Goal: Task Accomplishment & Management: Use online tool/utility

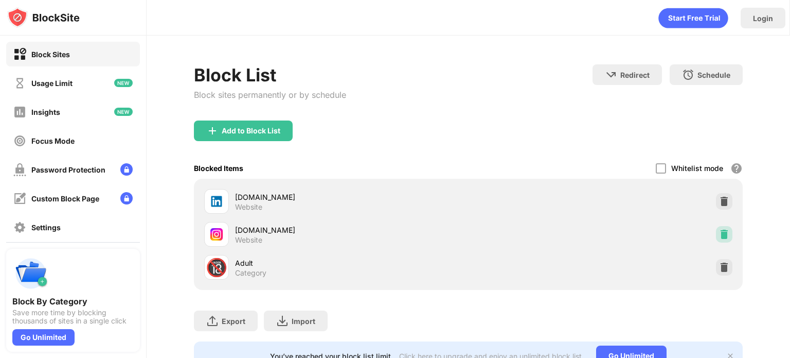
click at [719, 232] on img at bounding box center [724, 234] width 10 height 10
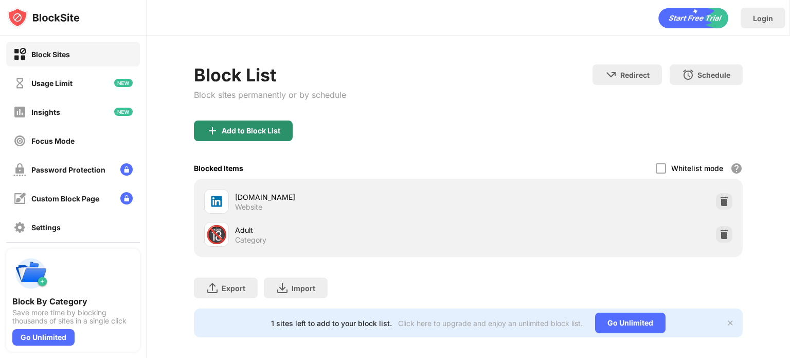
click at [257, 128] on div "Add to Block List" at bounding box center [251, 131] width 59 height 8
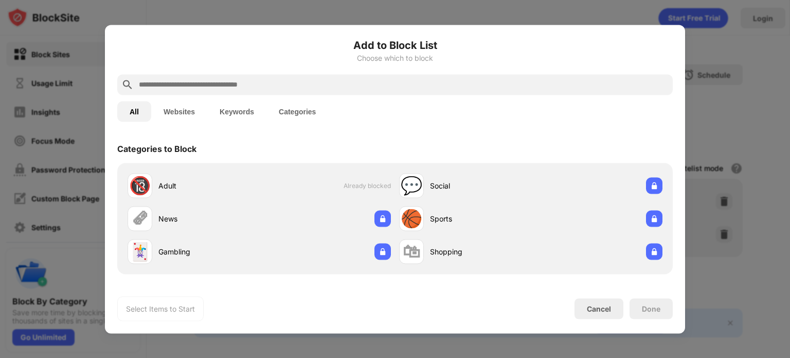
click at [187, 113] on button "Websites" at bounding box center [179, 111] width 56 height 21
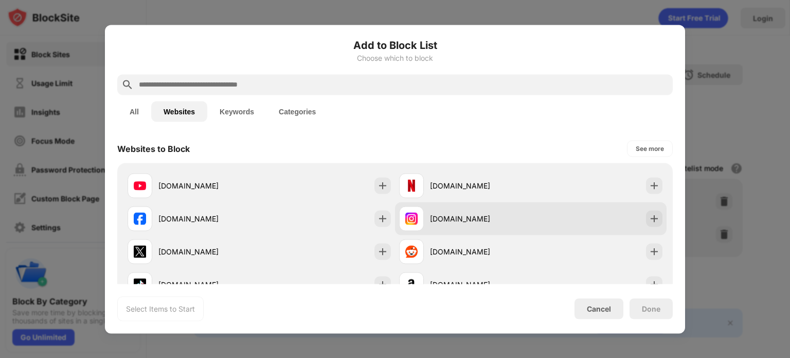
click at [558, 204] on div "[DOMAIN_NAME]" at bounding box center [531, 218] width 272 height 33
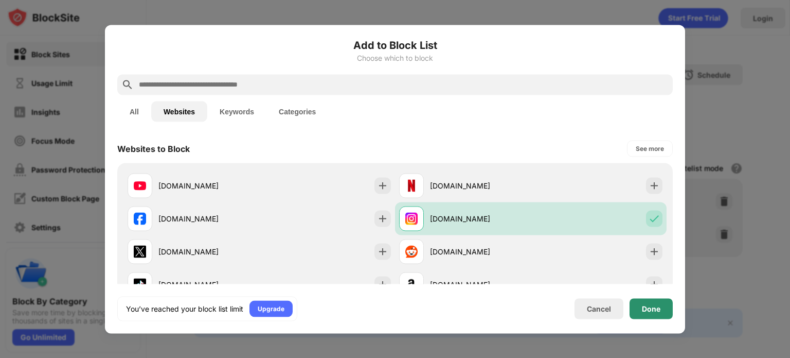
click at [640, 314] on div "Done" at bounding box center [651, 308] width 43 height 21
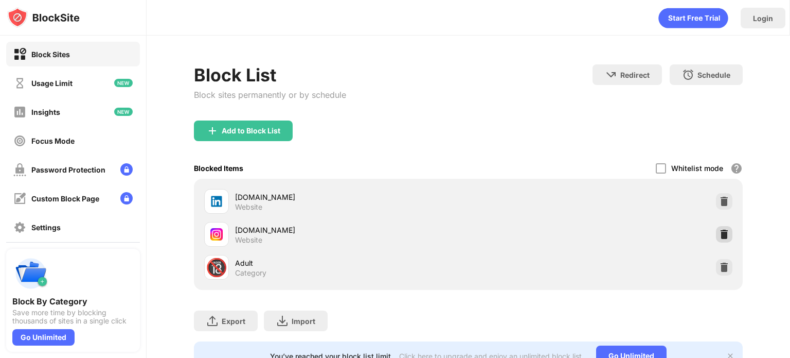
click at [719, 234] on img at bounding box center [724, 234] width 10 height 10
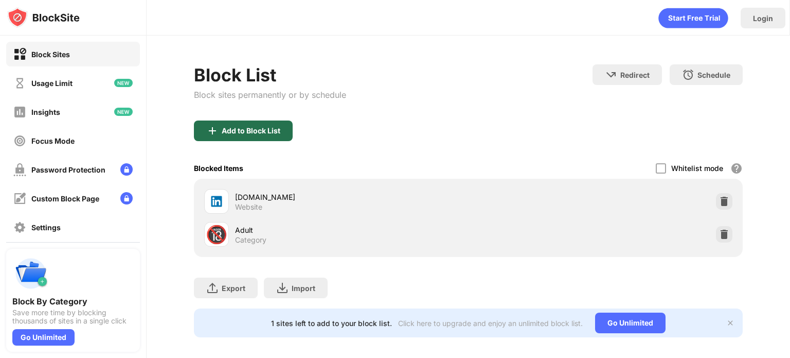
click at [246, 137] on div "Add to Block List" at bounding box center [243, 130] width 99 height 21
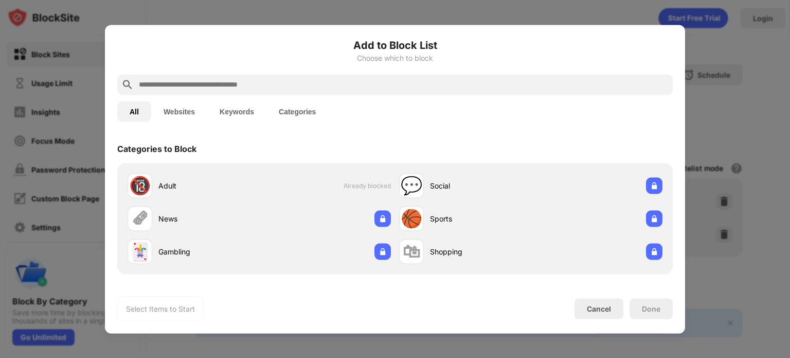
click at [188, 116] on button "Websites" at bounding box center [179, 111] width 56 height 21
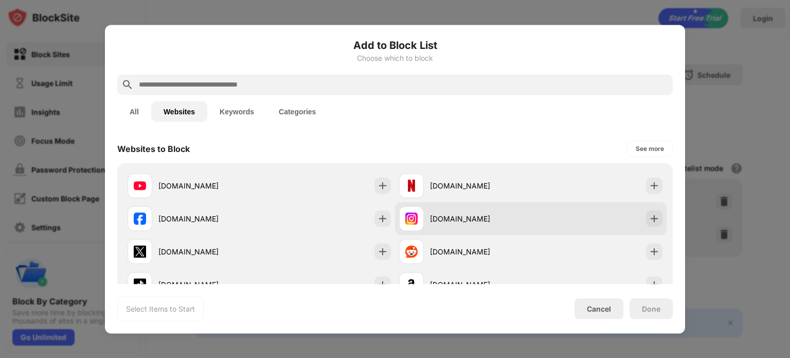
click at [513, 216] on div "[DOMAIN_NAME]" at bounding box center [480, 218] width 101 height 11
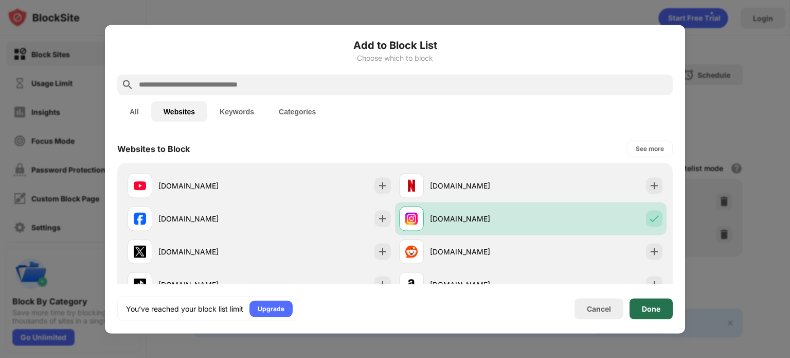
click at [655, 308] on div "Done" at bounding box center [651, 308] width 19 height 8
